Goal: Task Accomplishment & Management: Manage account settings

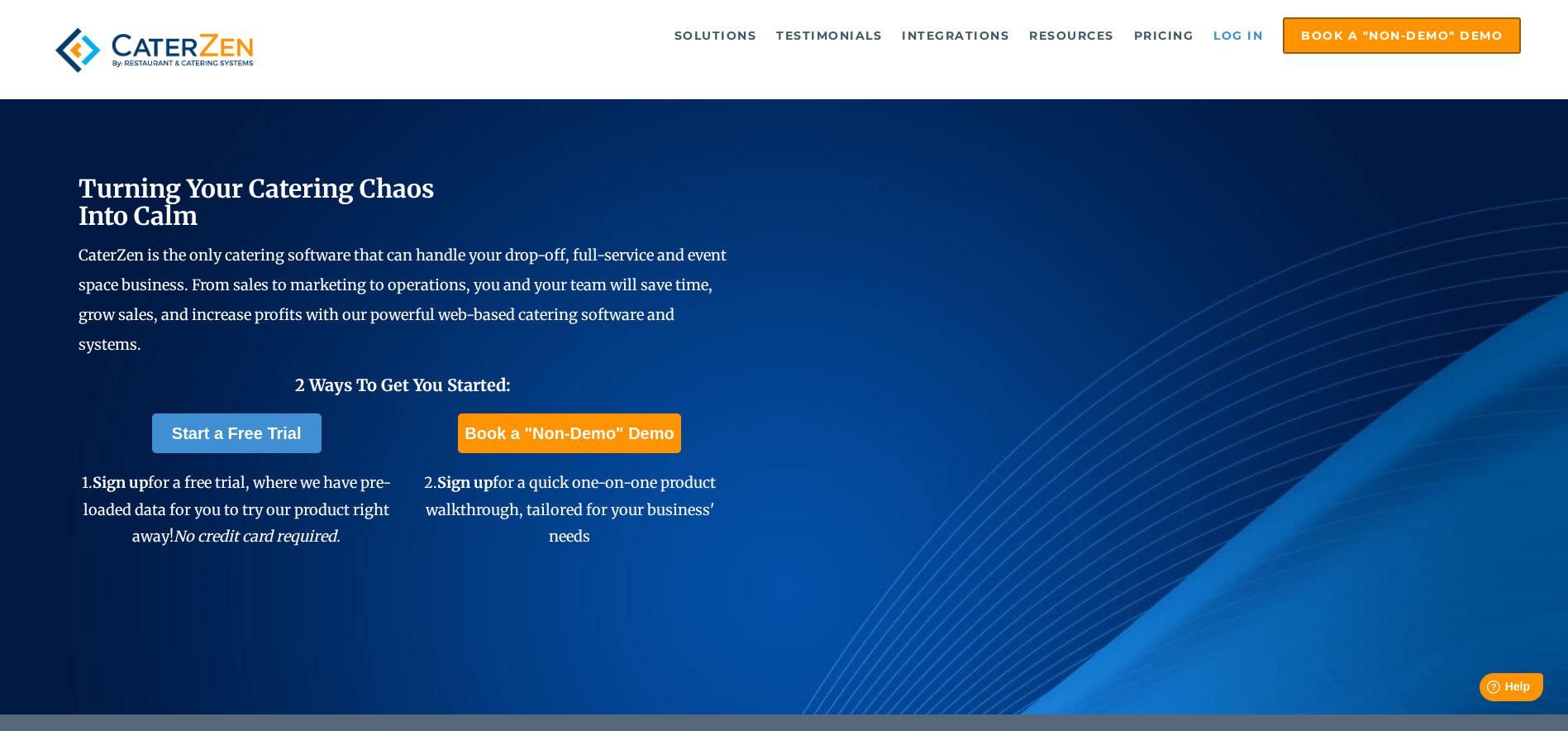
click at [1246, 39] on link "Log in" at bounding box center [1238, 35] width 66 height 33
